Goal: Task Accomplishment & Management: Use online tool/utility

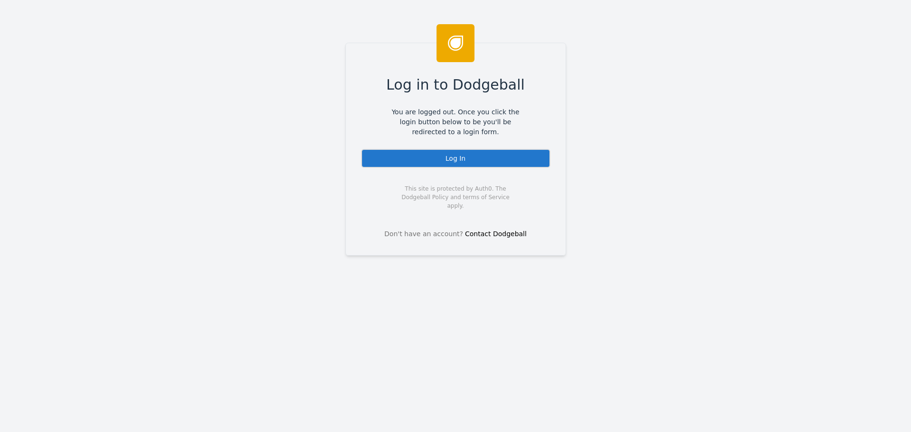
click at [449, 158] on div "Log In" at bounding box center [455, 158] width 189 height 19
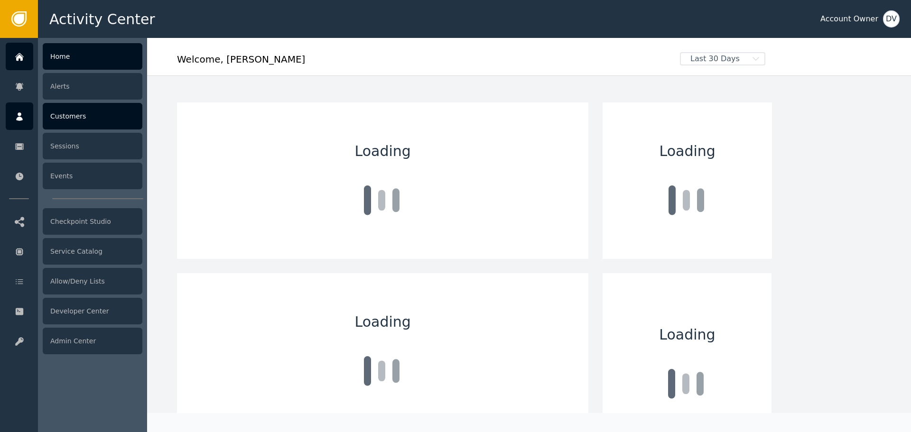
click at [17, 118] on icon at bounding box center [19, 116] width 9 height 10
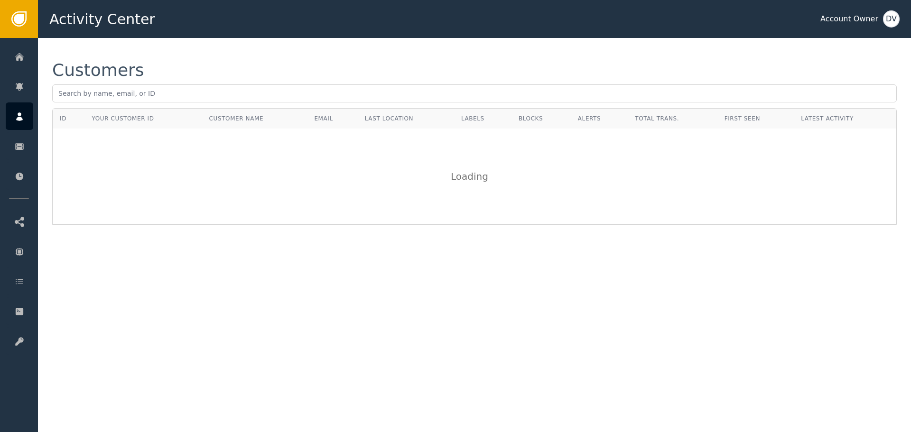
click at [188, 82] on div "Customers" at bounding box center [474, 85] width 844 height 46
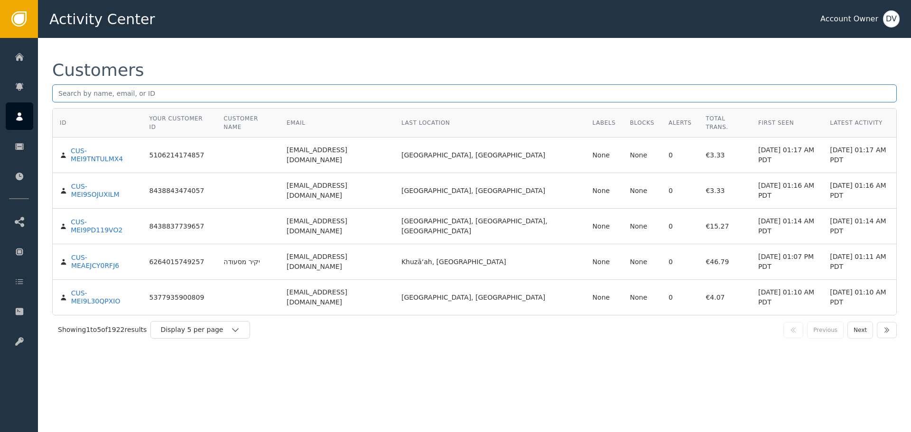
click at [177, 90] on input "text" at bounding box center [474, 93] width 844 height 18
paste input "[EMAIL_ADDRESS][DOMAIN_NAME]"
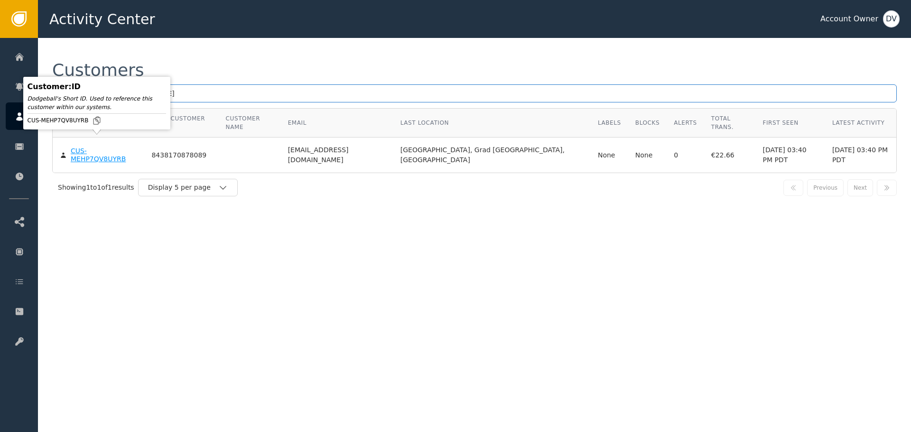
type input "[EMAIL_ADDRESS][DOMAIN_NAME]"
click at [95, 147] on div "CUS-MEHP7QV8UYRB" at bounding box center [104, 155] width 67 height 17
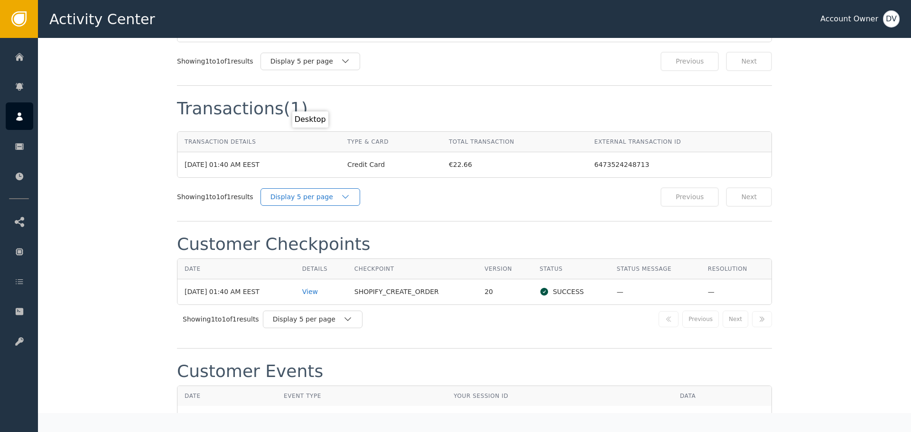
scroll to position [854, 0]
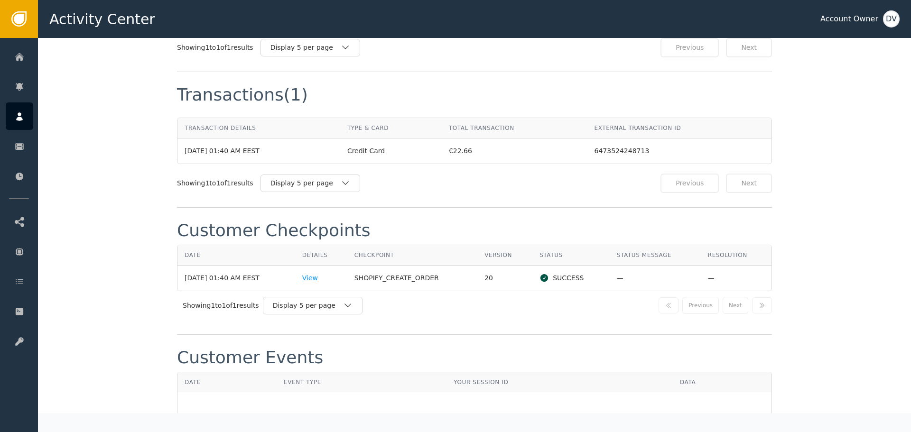
click at [320, 273] on div "View" at bounding box center [321, 278] width 38 height 10
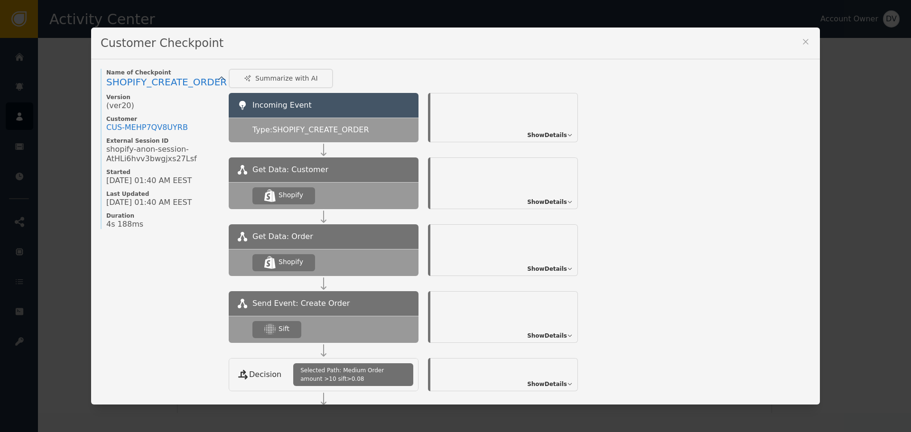
click at [550, 340] on span "Show Details" at bounding box center [547, 336] width 40 height 9
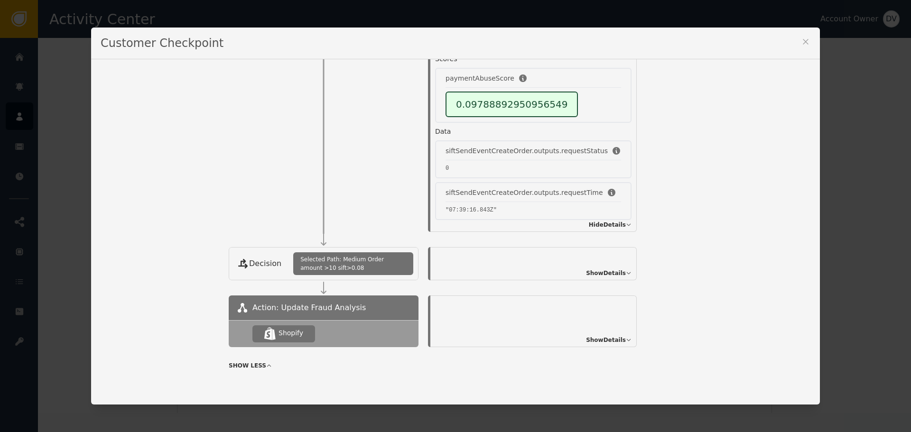
scroll to position [297, 0]
drag, startPoint x: 314, startPoint y: 259, endPoint x: 401, endPoint y: 261, distance: 86.8
click at [401, 261] on span "Selected Path: Medium Order amount >10 sift>0.08" at bounding box center [353, 262] width 106 height 17
click at [586, 268] on span "Show Details" at bounding box center [606, 272] width 40 height 9
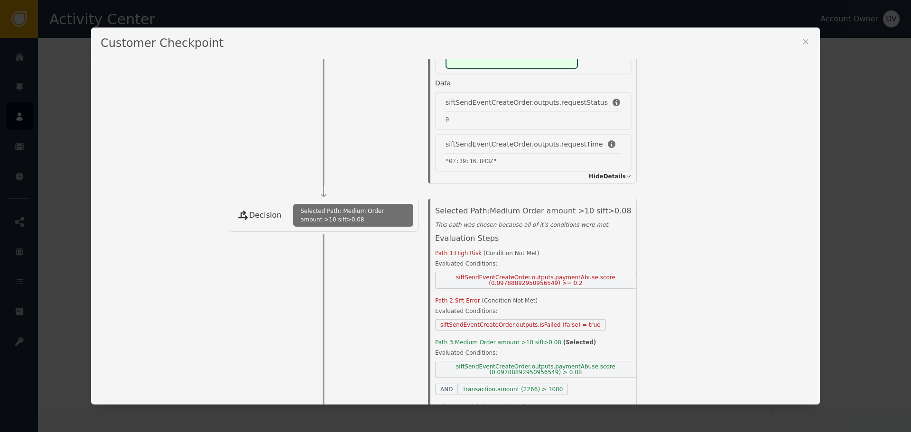
scroll to position [392, 0]
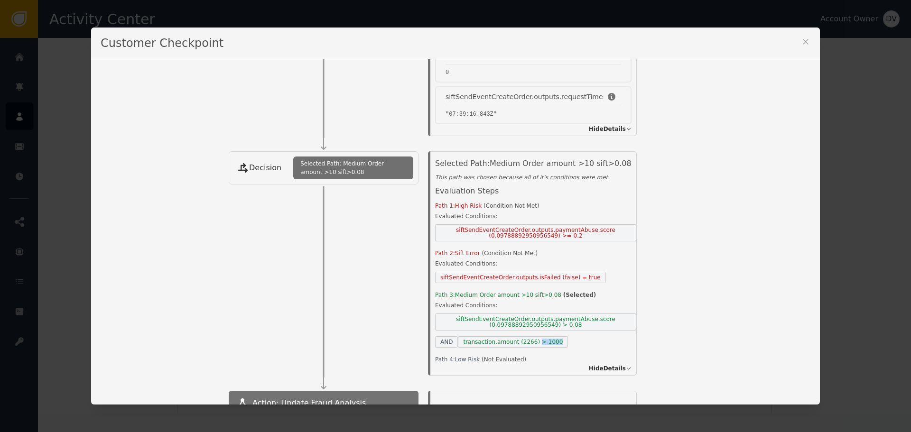
drag, startPoint x: 528, startPoint y: 341, endPoint x: 573, endPoint y: 342, distance: 45.5
click at [573, 342] on div "siftSendEventCreateOrder.outputs.paymentAbuse.score (0.09788892950956549) > 0.0…" at bounding box center [535, 331] width 201 height 34
drag, startPoint x: 511, startPoint y: 344, endPoint x: 559, endPoint y: 344, distance: 47.4
click at [559, 344] on div "siftSendEventCreateOrder.outputs.paymentAbuse.score (0.09788892950956549) > 0.0…" at bounding box center [535, 331] width 201 height 34
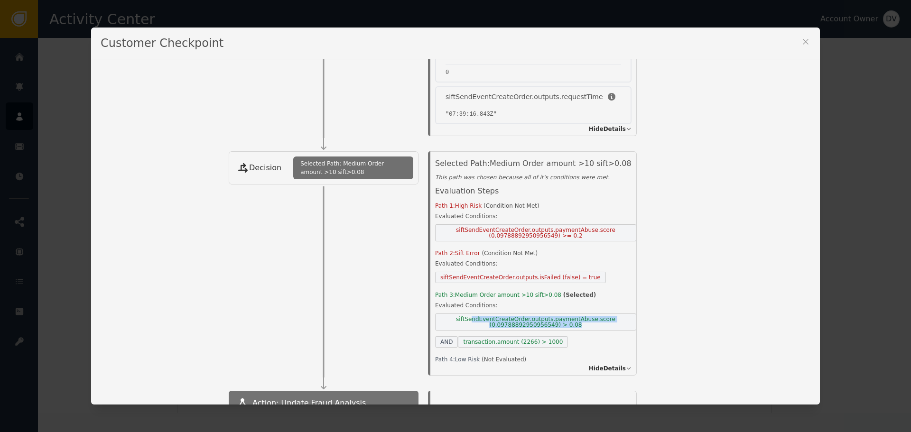
drag, startPoint x: 469, startPoint y: 320, endPoint x: 600, endPoint y: 327, distance: 131.1
click at [600, 327] on span "siftSendEventCreateOrder.outputs.paymentAbuse.score (0.09788892950956549) > 0.08" at bounding box center [535, 322] width 201 height 17
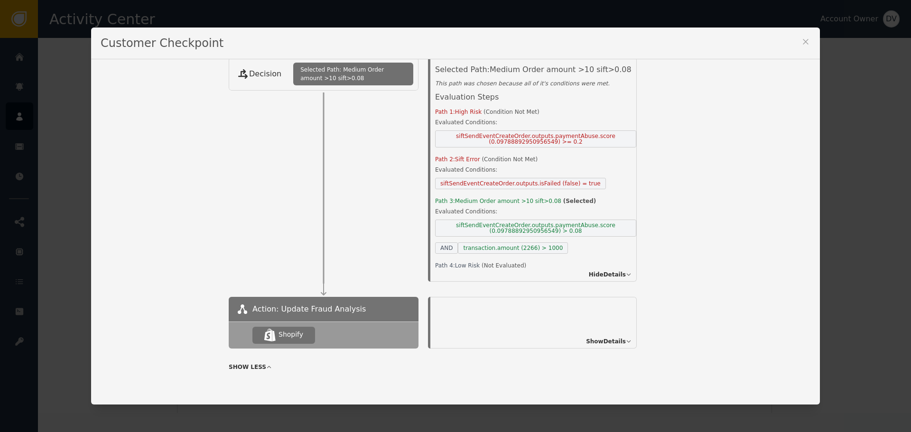
scroll to position [489, 0]
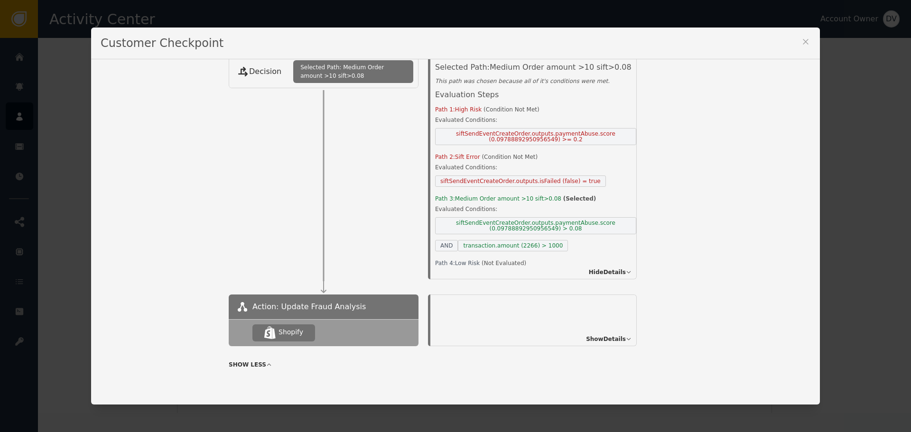
click at [598, 336] on span "Show Details" at bounding box center [606, 339] width 40 height 9
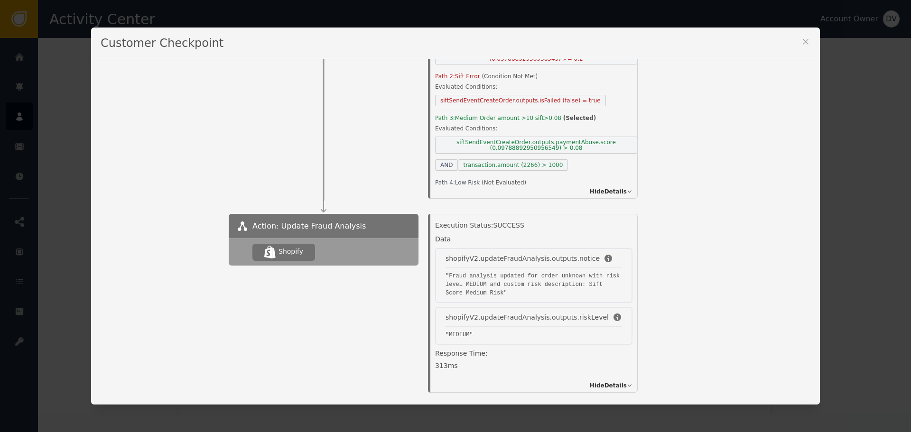
scroll to position [616, 0]
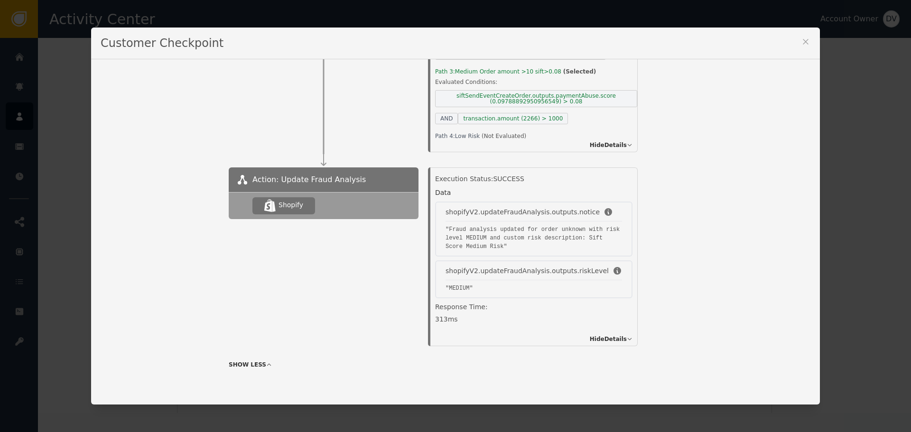
click at [808, 43] on div "Customer Checkpoint" at bounding box center [455, 44] width 729 height 32
click at [794, 37] on div "Customer Checkpoint" at bounding box center [455, 44] width 729 height 32
click at [802, 40] on icon at bounding box center [805, 41] width 9 height 9
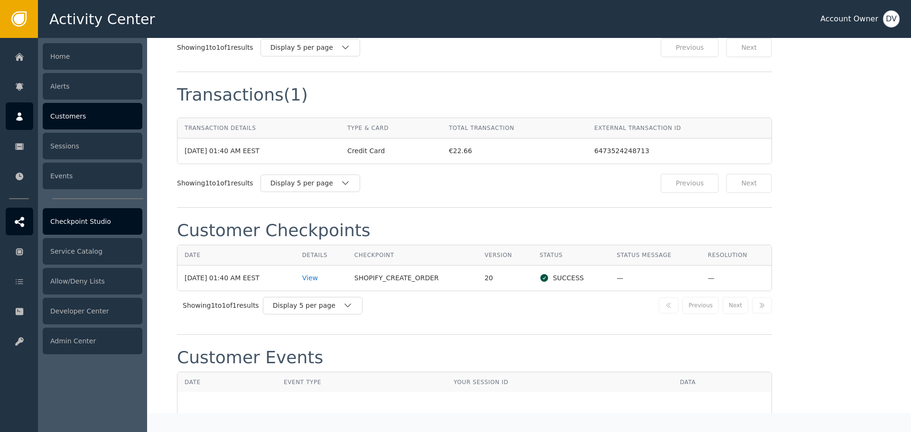
click at [77, 224] on div "Checkpoint Studio" at bounding box center [93, 221] width 100 height 27
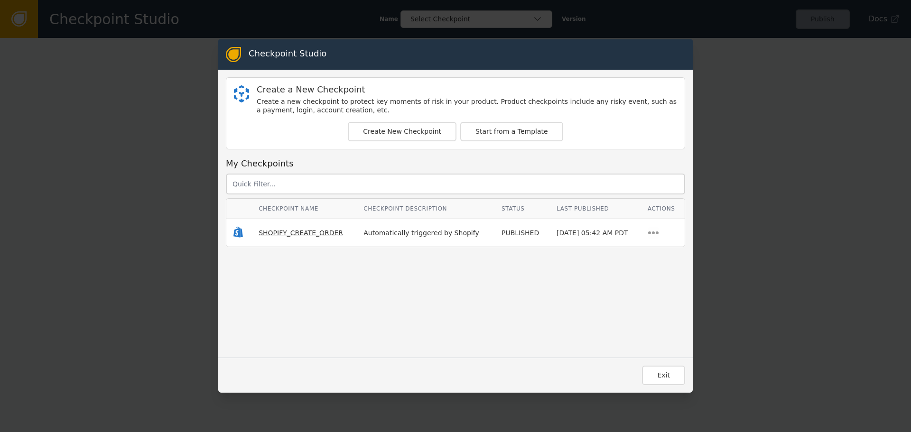
click at [276, 230] on span "SHOPIFY_CREATE_ORDER" at bounding box center [301, 233] width 84 height 8
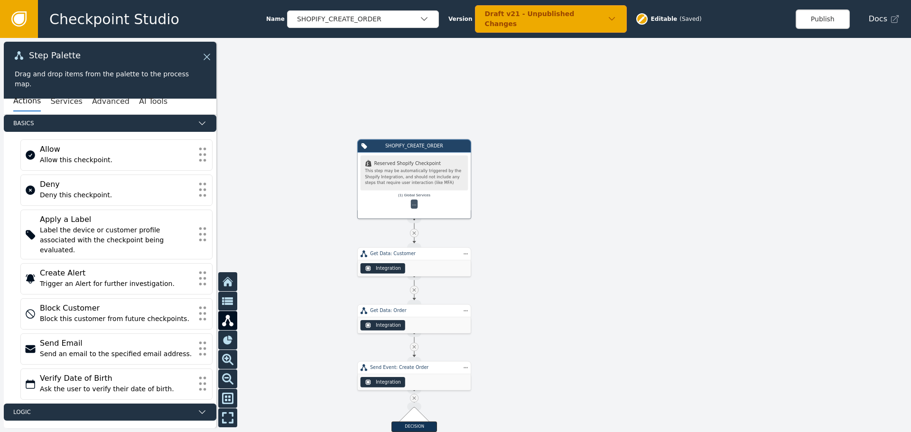
drag, startPoint x: 607, startPoint y: 263, endPoint x: 622, endPoint y: 111, distance: 153.5
click at [623, 112] on div at bounding box center [455, 235] width 911 height 394
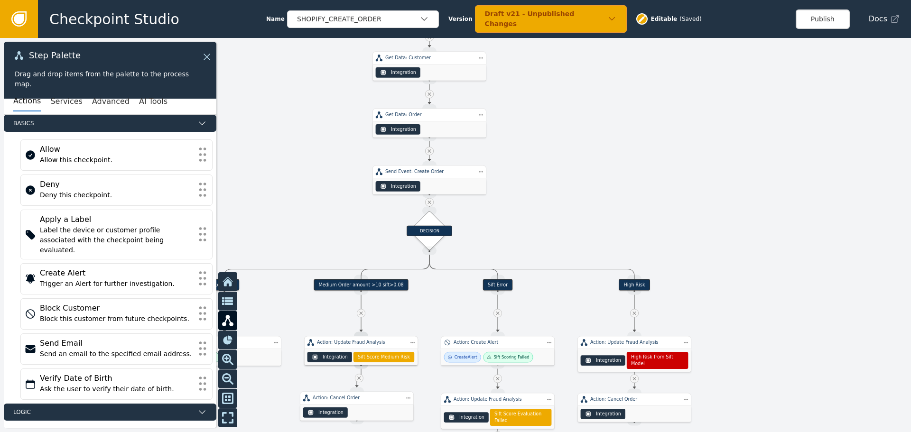
click at [626, 162] on div at bounding box center [455, 235] width 911 height 394
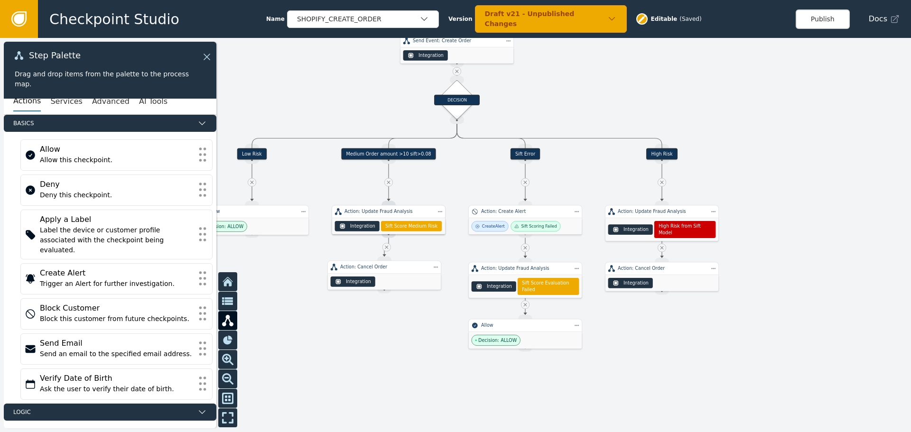
drag, startPoint x: 599, startPoint y: 184, endPoint x: 622, endPoint y: 36, distance: 149.8
click at [624, 38] on div at bounding box center [455, 235] width 911 height 394
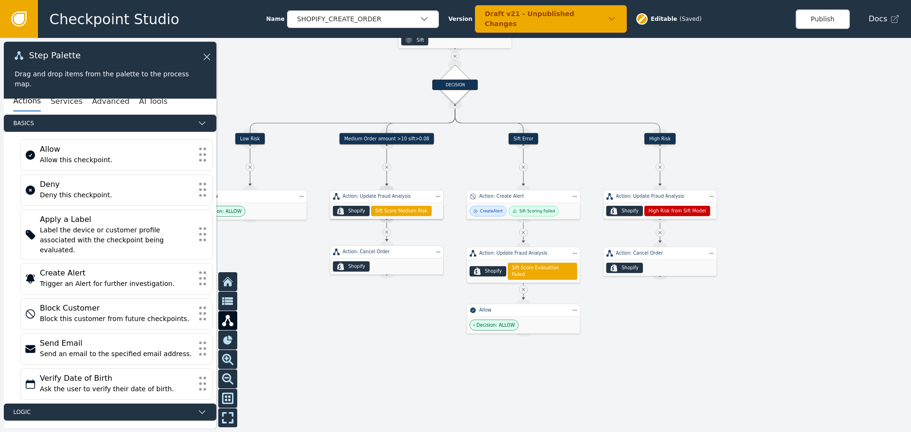
click at [374, 258] on div "Action: Cancel Order" at bounding box center [387, 252] width 114 height 13
click at [383, 337] on div at bounding box center [455, 235] width 911 height 394
click at [580, 19] on div "Draft v21 - Unpublished Changes" at bounding box center [546, 19] width 123 height 20
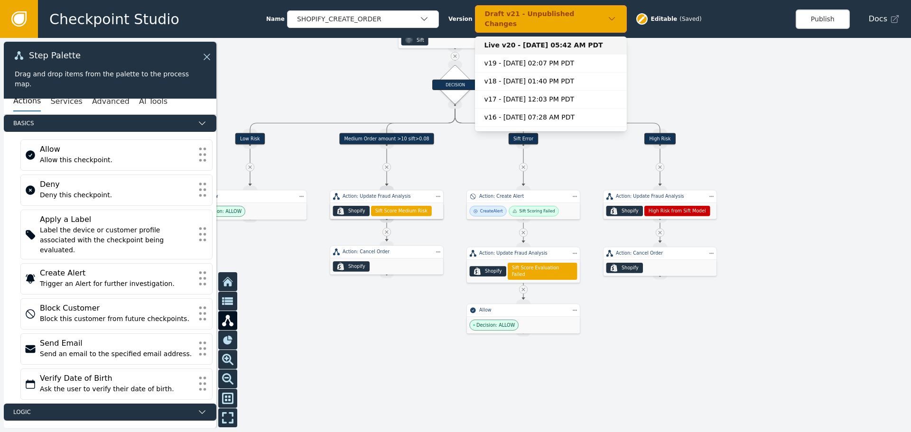
click at [575, 40] on div "Live v20 - [DATE] 05:42 AM PDT" at bounding box center [550, 45] width 133 height 10
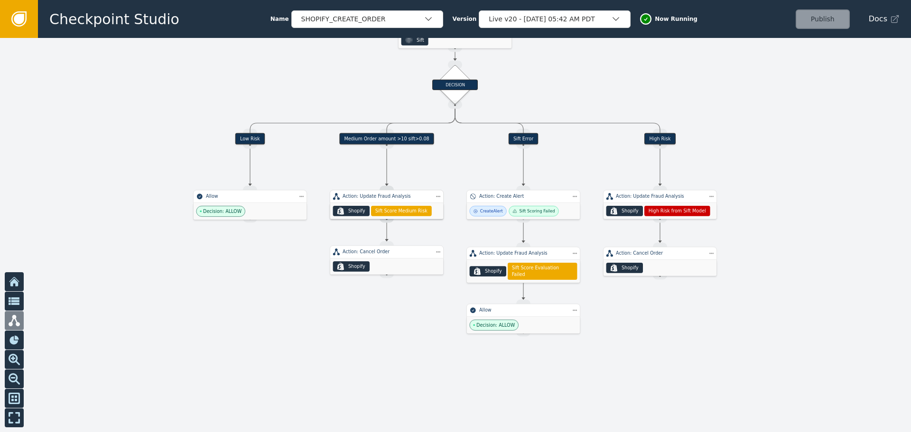
click at [644, 43] on div at bounding box center [455, 235] width 911 height 394
click at [838, 19] on div "Publish" at bounding box center [822, 18] width 54 height 19
click at [776, 188] on div at bounding box center [455, 235] width 911 height 394
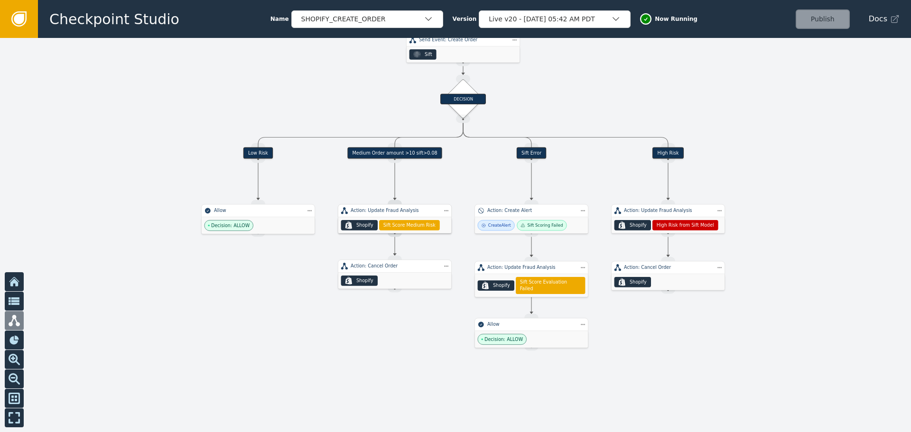
drag, startPoint x: 780, startPoint y: 197, endPoint x: 793, endPoint y: 217, distance: 23.6
click at [793, 217] on div at bounding box center [455, 235] width 911 height 394
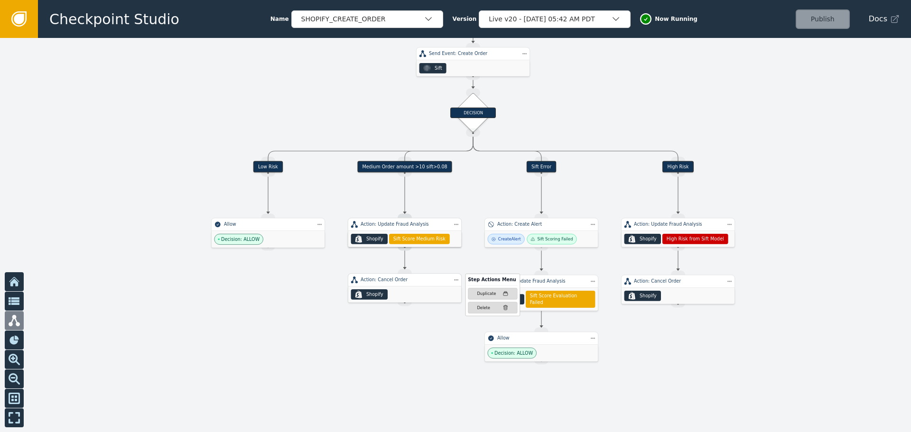
click at [415, 283] on div "Action: Cancel Order" at bounding box center [405, 280] width 88 height 7
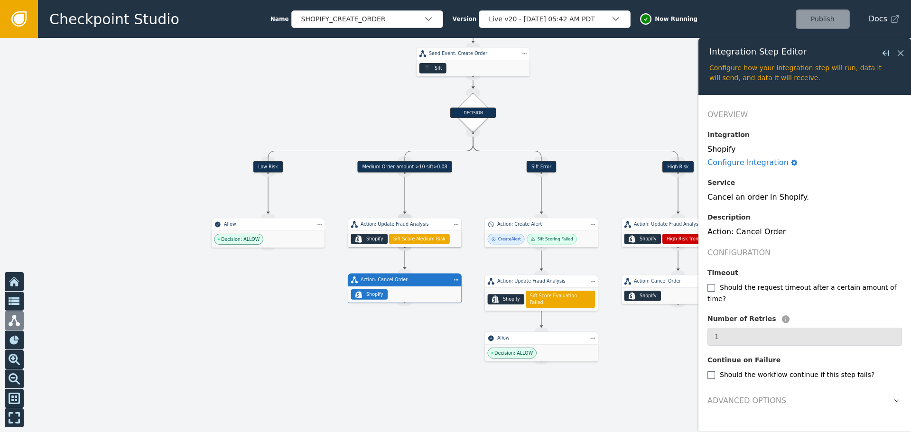
click at [594, 56] on div at bounding box center [455, 235] width 911 height 394
